Goal: Task Accomplishment & Management: Complete application form

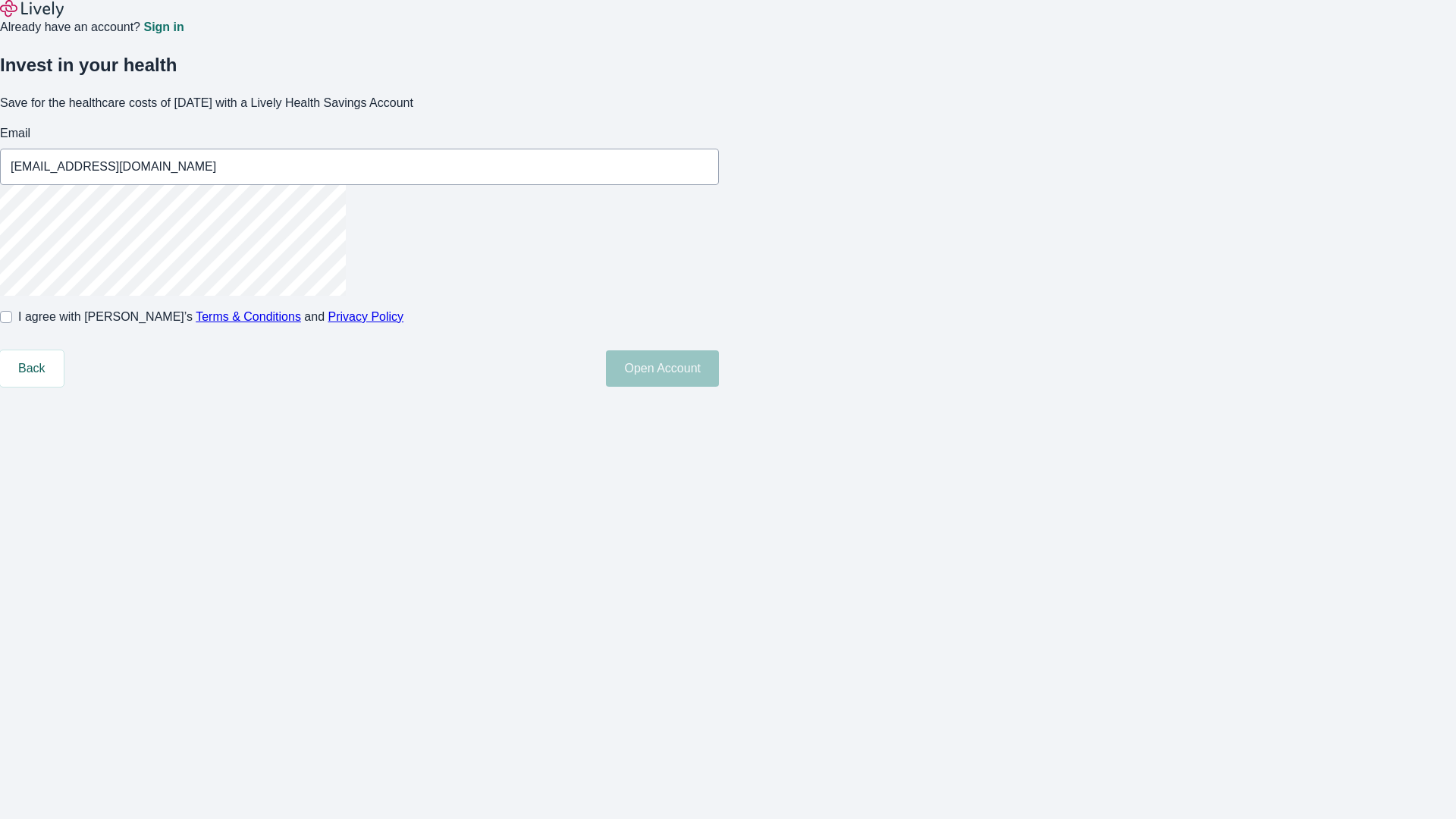
click at [12, 323] on input "I agree with Lively’s Terms & Conditions and Privacy Policy" at bounding box center [6, 317] width 12 height 12
checkbox input "true"
click at [719, 387] on button "Open Account" at bounding box center [662, 368] width 113 height 36
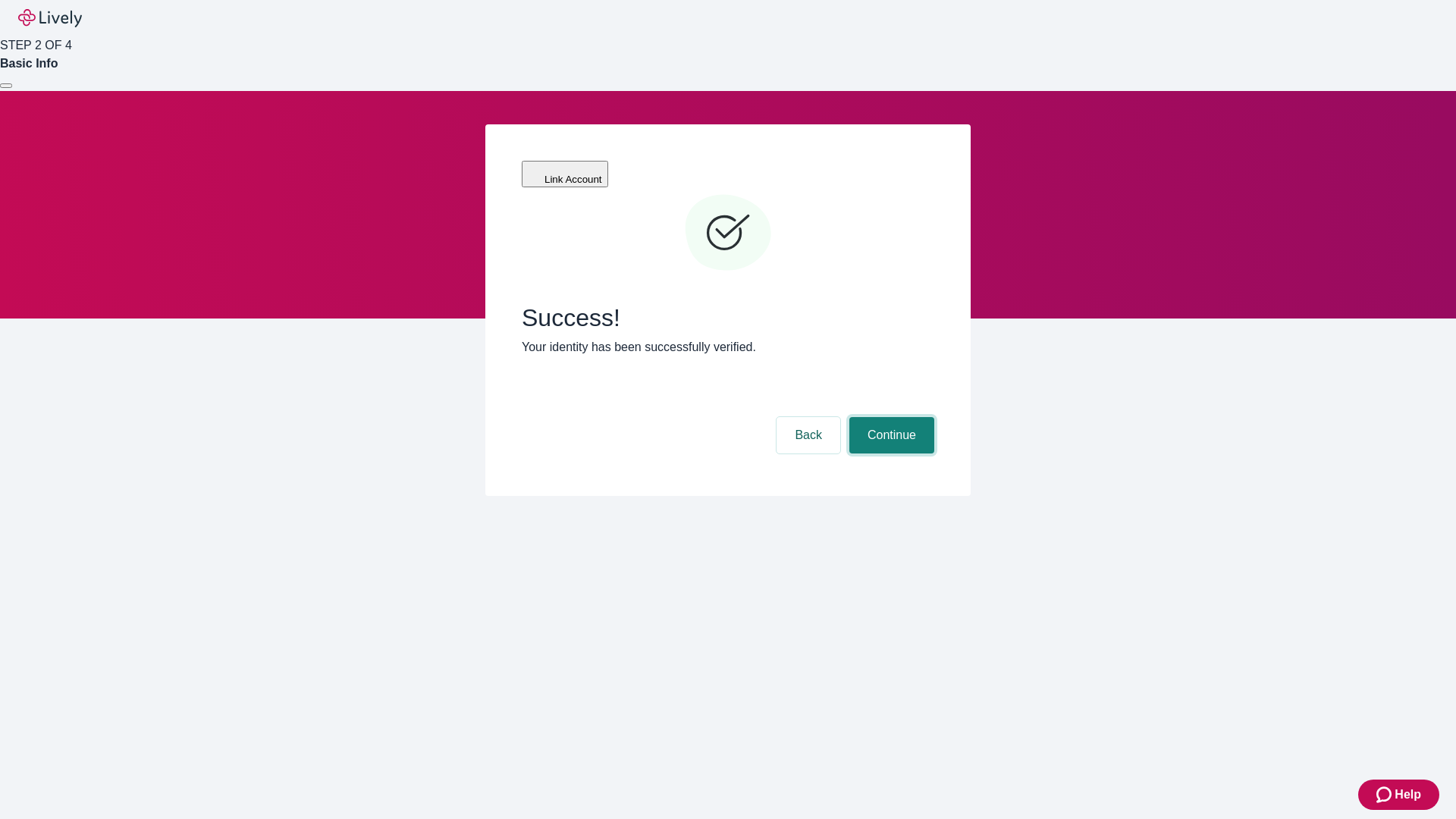
click at [890, 417] on button "Continue" at bounding box center [892, 435] width 85 height 36
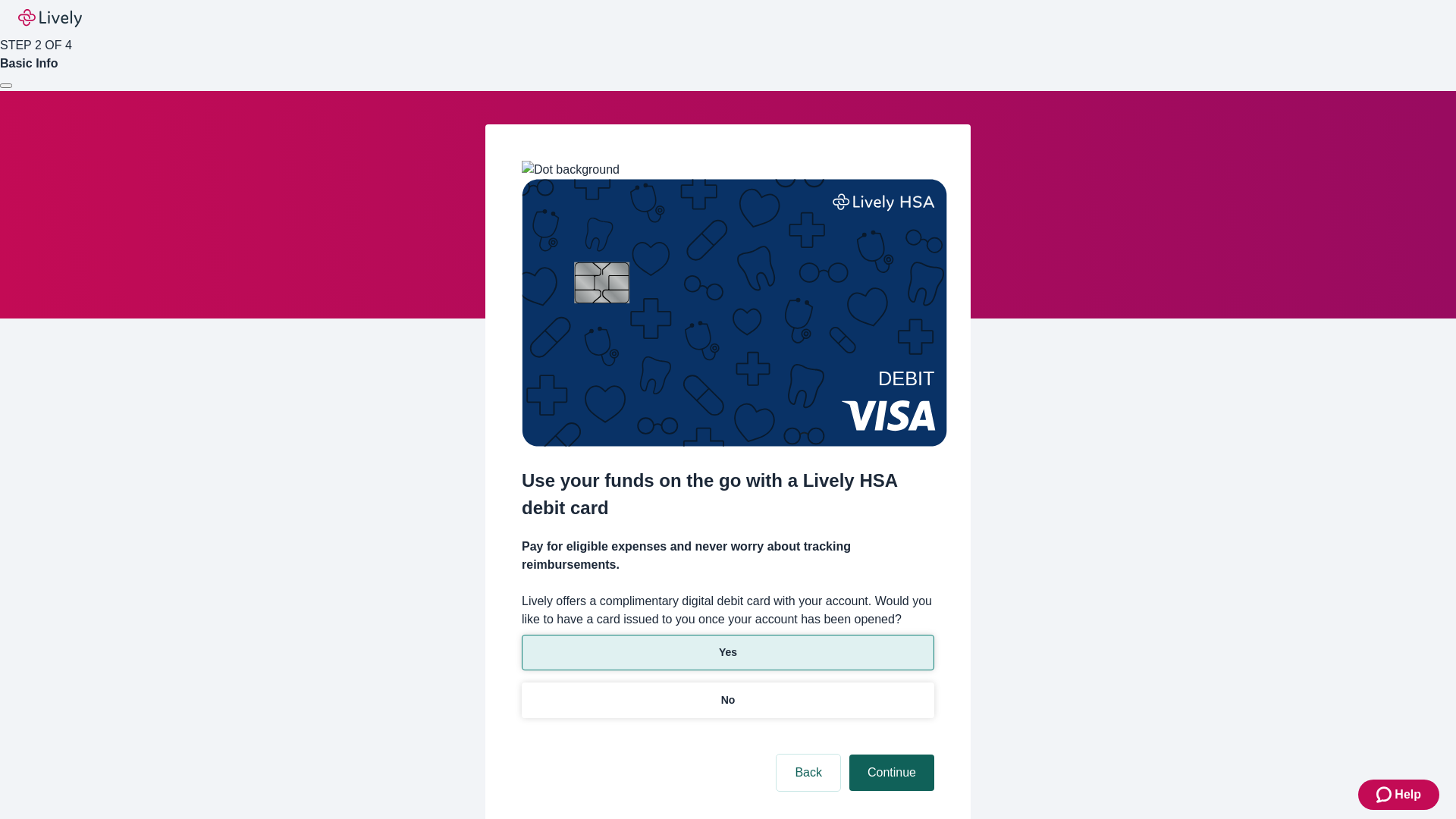
click at [727, 645] on p "Yes" at bounding box center [728, 653] width 18 height 16
click at [890, 755] on button "Continue" at bounding box center [892, 773] width 85 height 36
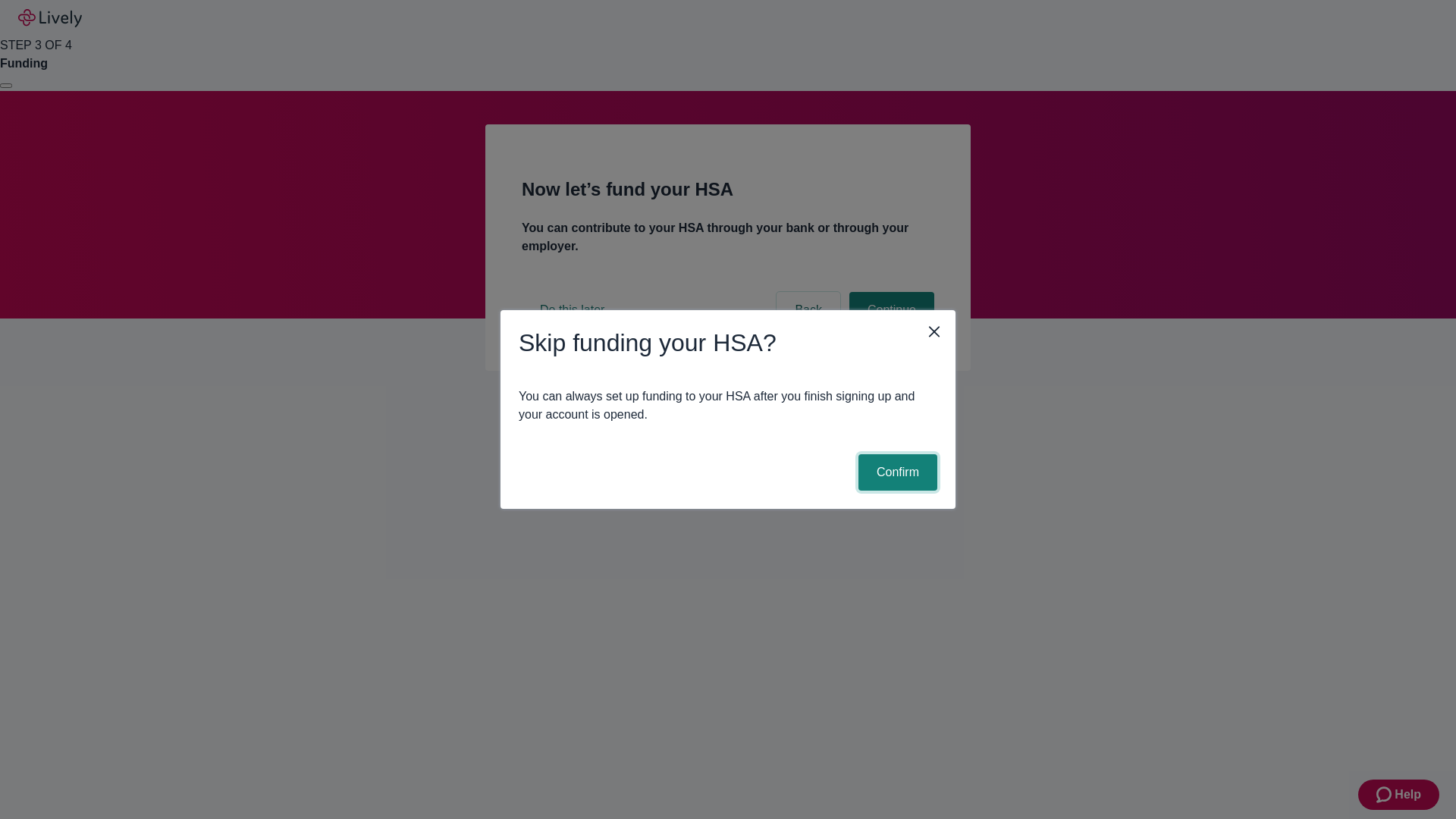
click at [896, 473] on button "Confirm" at bounding box center [898, 472] width 79 height 36
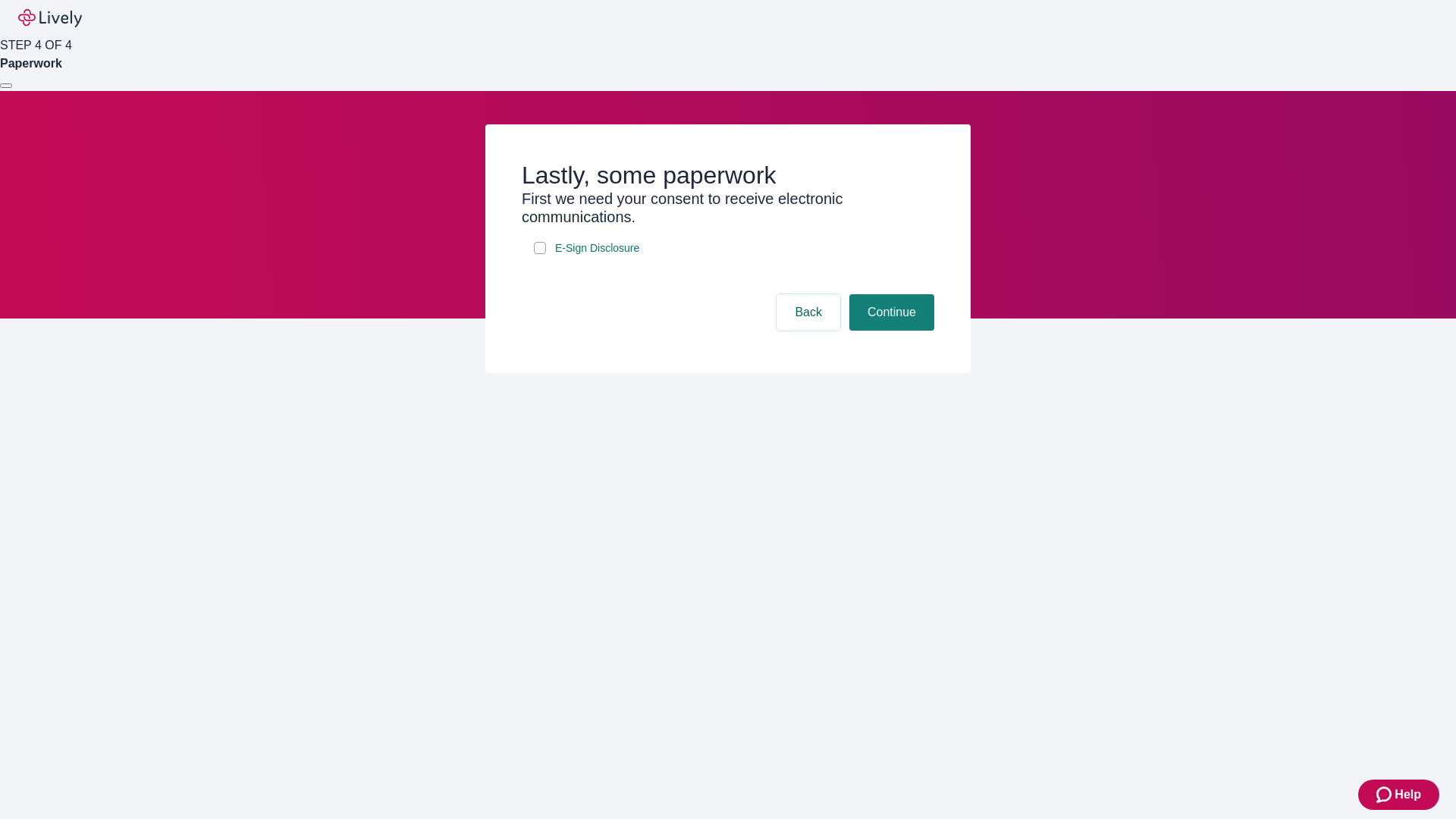
click at [540, 254] on input "E-Sign Disclosure" at bounding box center [540, 248] width 12 height 12
checkbox input "true"
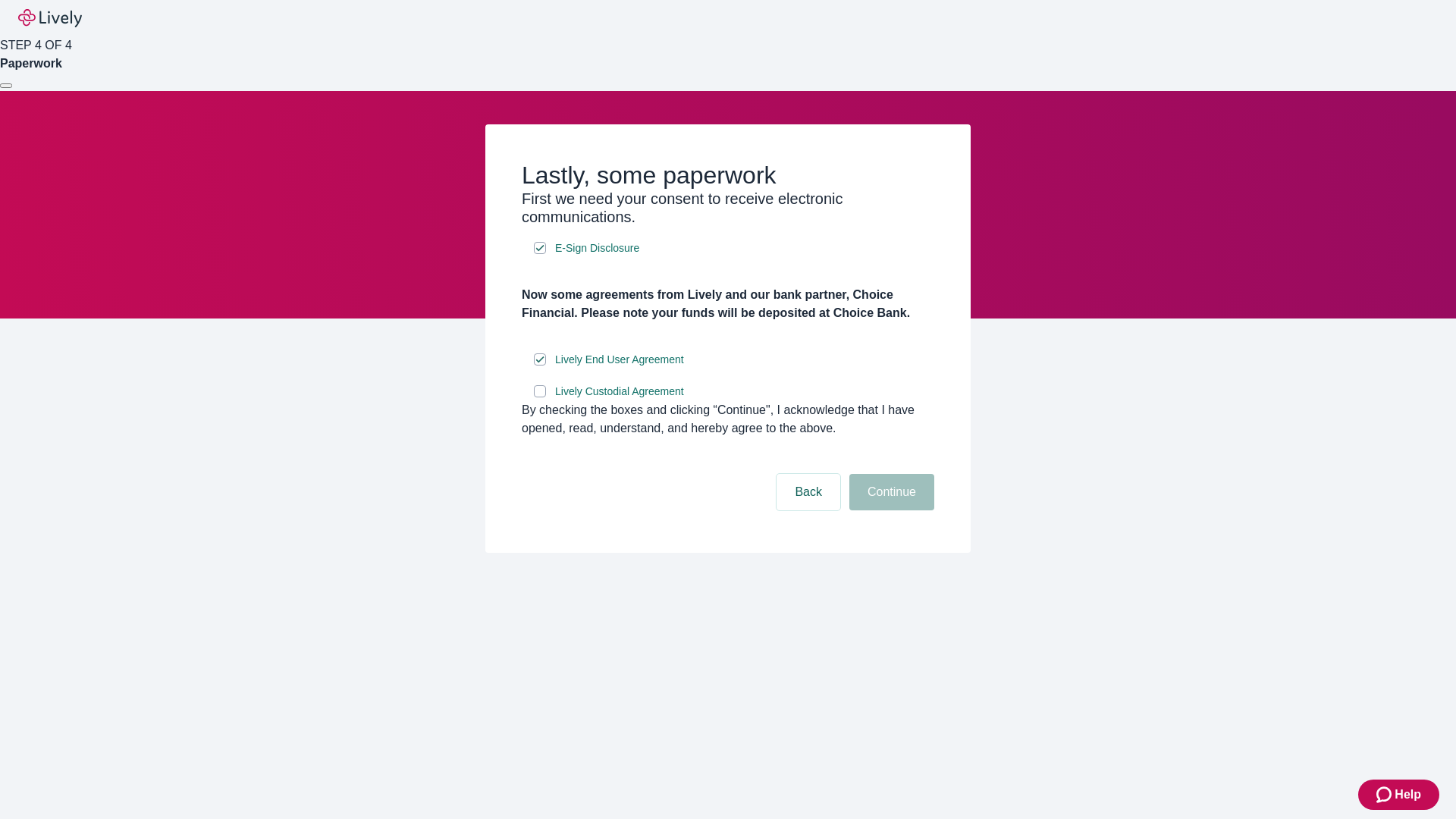
click at [540, 397] on input "Lively Custodial Agreement" at bounding box center [540, 391] width 12 height 12
checkbox input "true"
click at [890, 510] on button "Continue" at bounding box center [892, 492] width 85 height 36
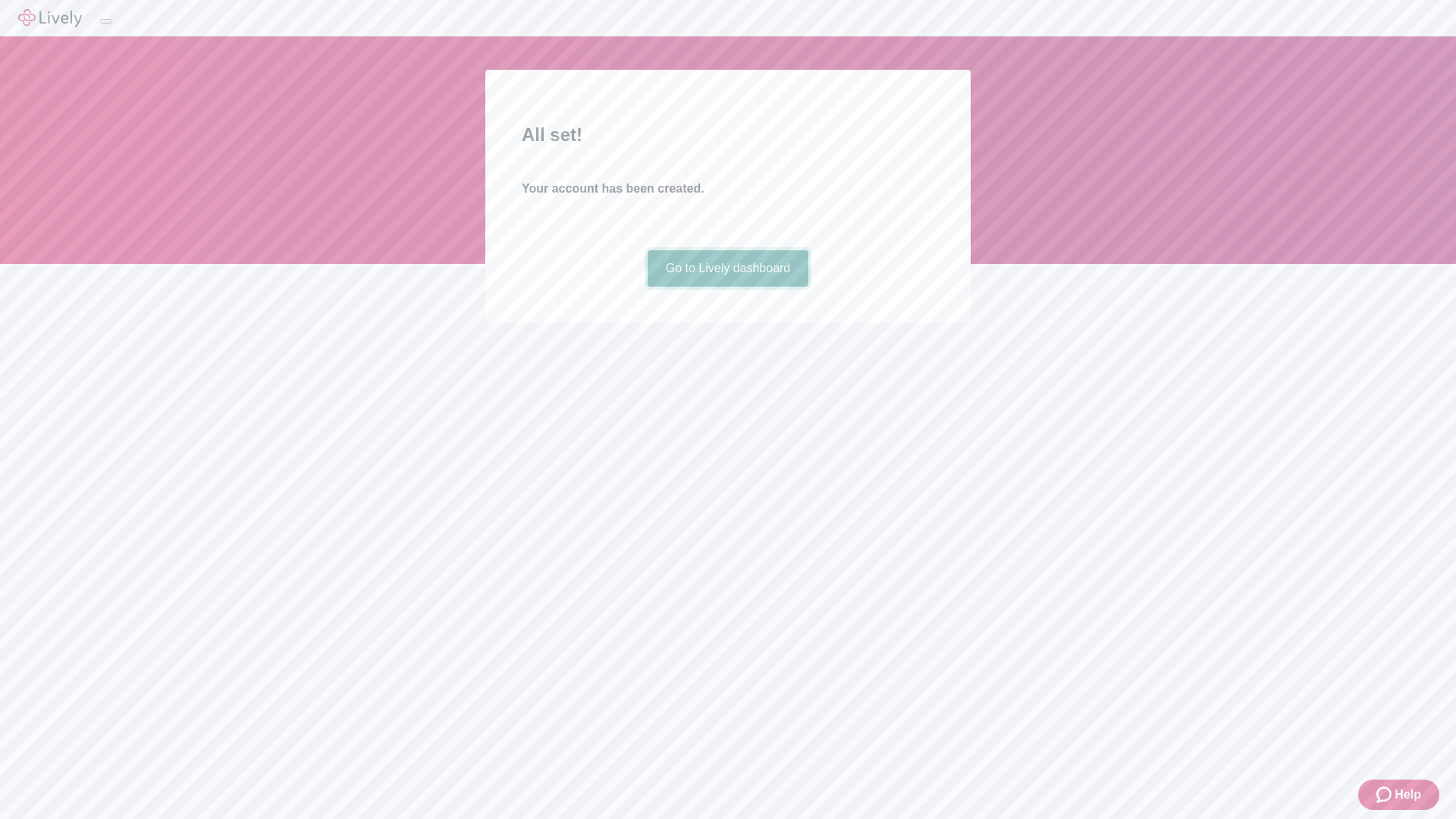
click at [727, 287] on link "Go to Lively dashboard" at bounding box center [729, 268] width 162 height 36
